Goal: Find specific page/section: Find specific page/section

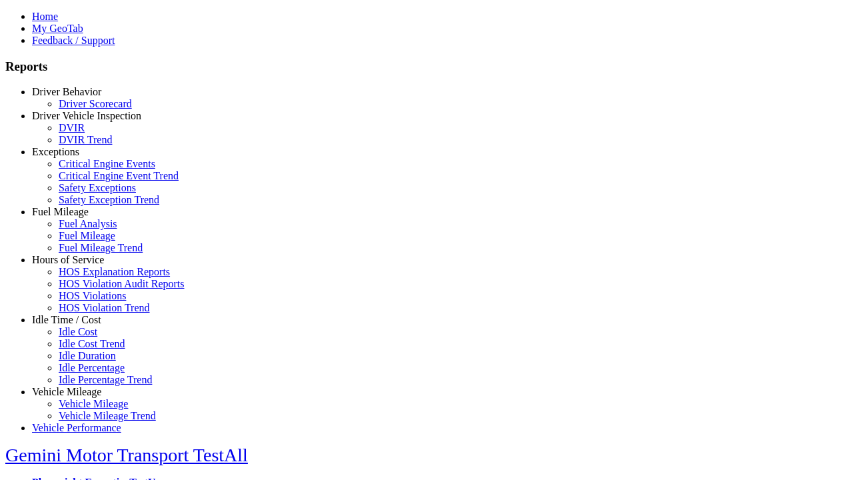
click at [77, 325] on link "Idle Time / Cost" at bounding box center [66, 319] width 69 height 11
click at [87, 349] on link "Idle Cost Trend" at bounding box center [92, 343] width 67 height 11
select select
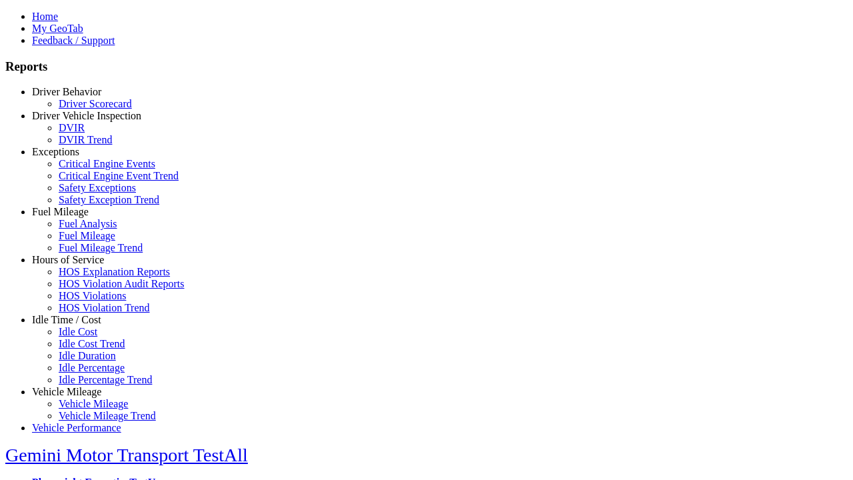
select select
